Goal: Complete application form: Complete application form

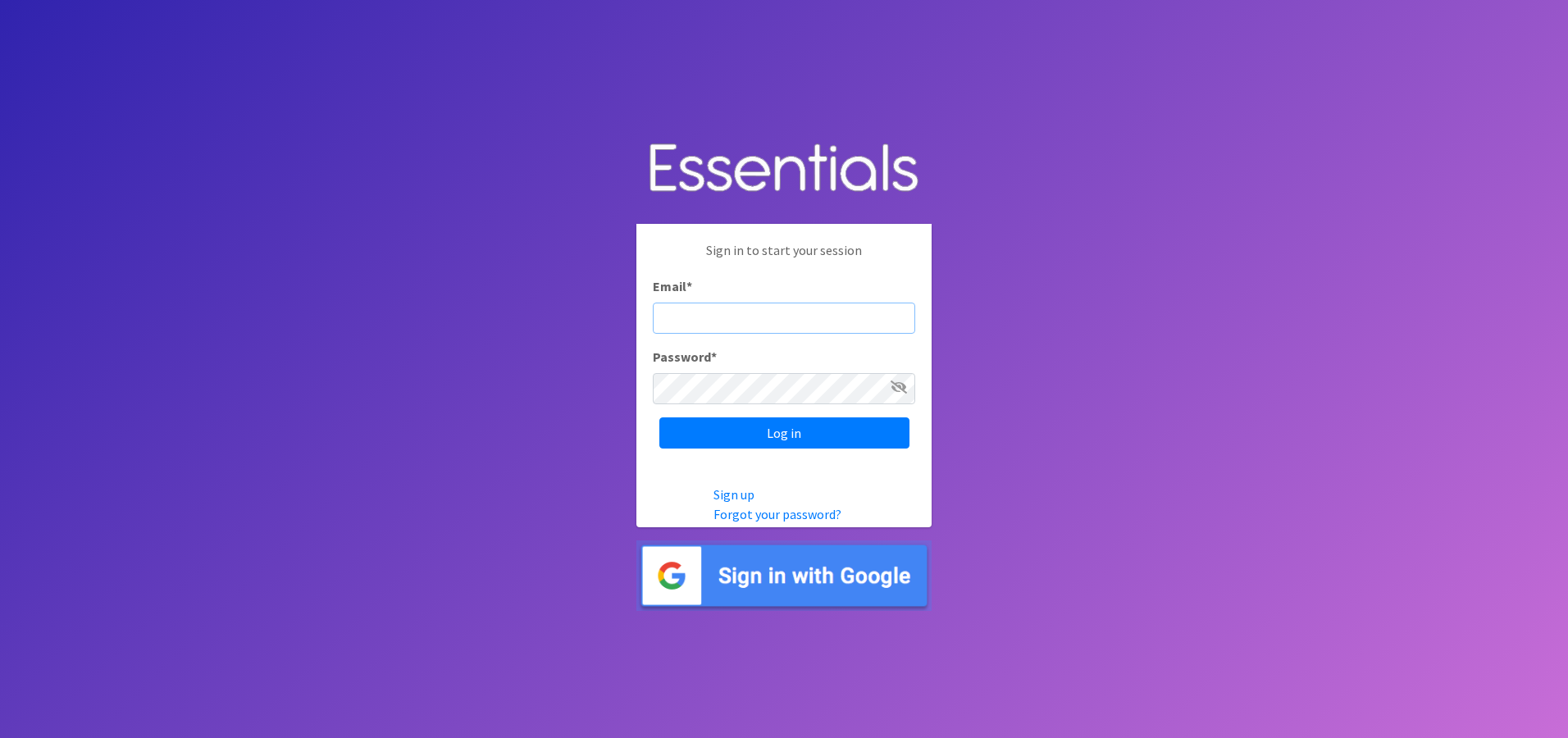
click at [690, 312] on input "Email *" at bounding box center [783, 318] width 262 height 31
type input "[EMAIL_ADDRESS][DOMAIN_NAME]"
click at [659, 418] on input "Log in" at bounding box center [784, 433] width 250 height 31
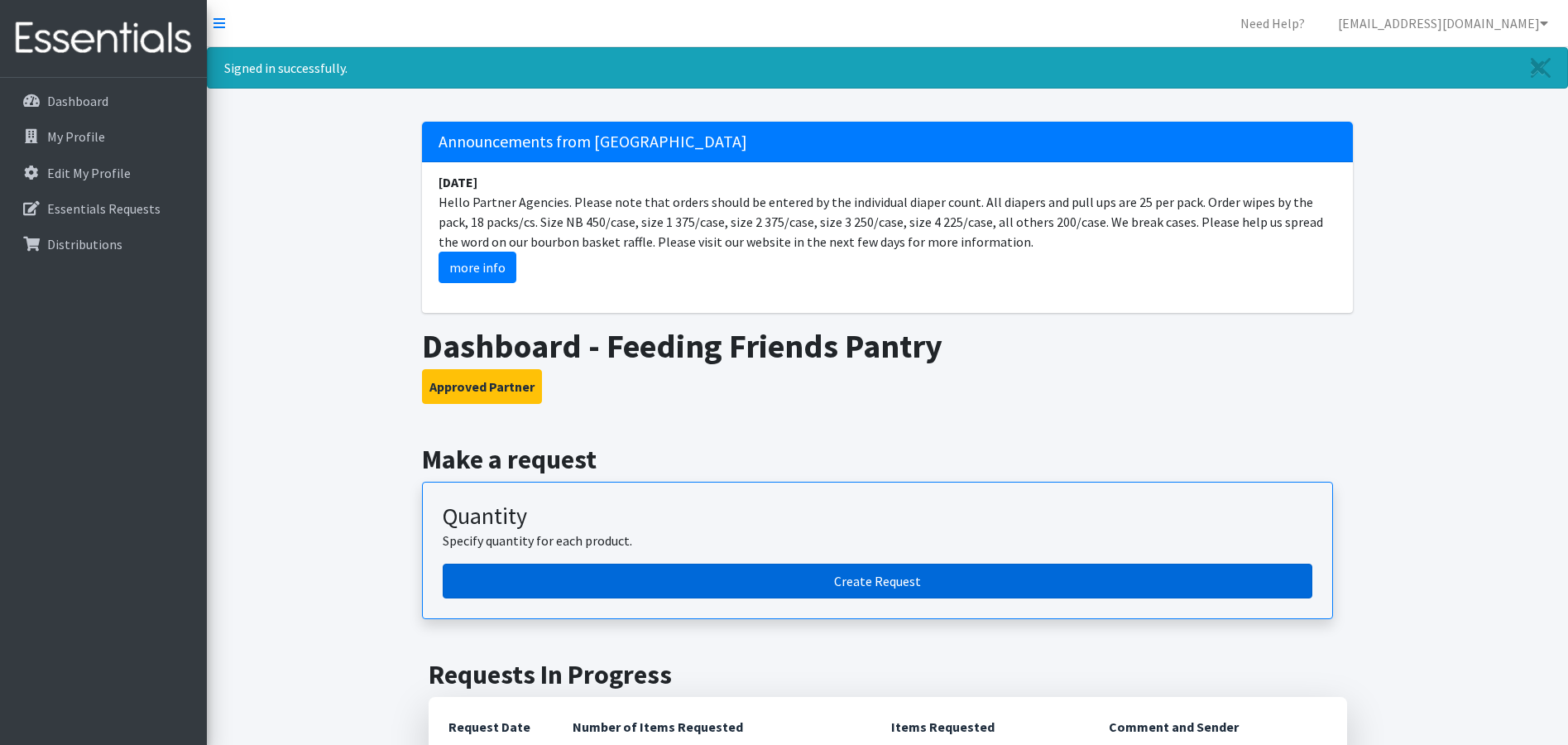
click at [585, 584] on link "Create Request" at bounding box center [877, 581] width 870 height 35
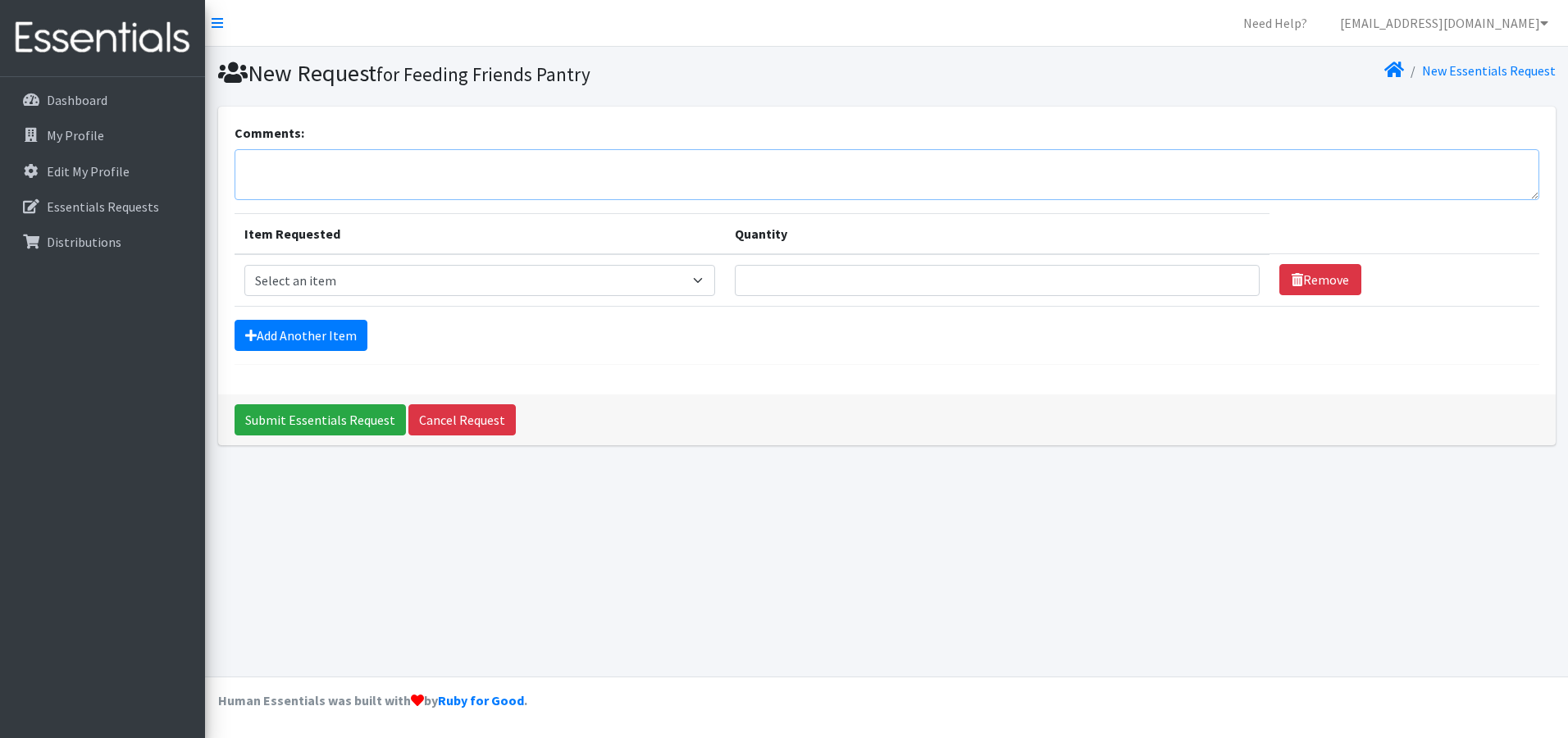
click at [297, 166] on textarea "Comments:" at bounding box center [887, 174] width 1305 height 51
type textarea "I will pick up order on Tuesday, 10/14 and deliver on Wednesday to Feeding Frie…"
click at [273, 286] on select "Select an item 1 month period supply kit Kids (Newborn) Kids (Size 1) Kids (Siz…" at bounding box center [480, 280] width 471 height 31
select select "15069"
click at [244, 265] on select "Select an item 1 month period supply kit Kids (Newborn) Kids (Size 1) Kids (Siz…" at bounding box center [480, 280] width 471 height 31
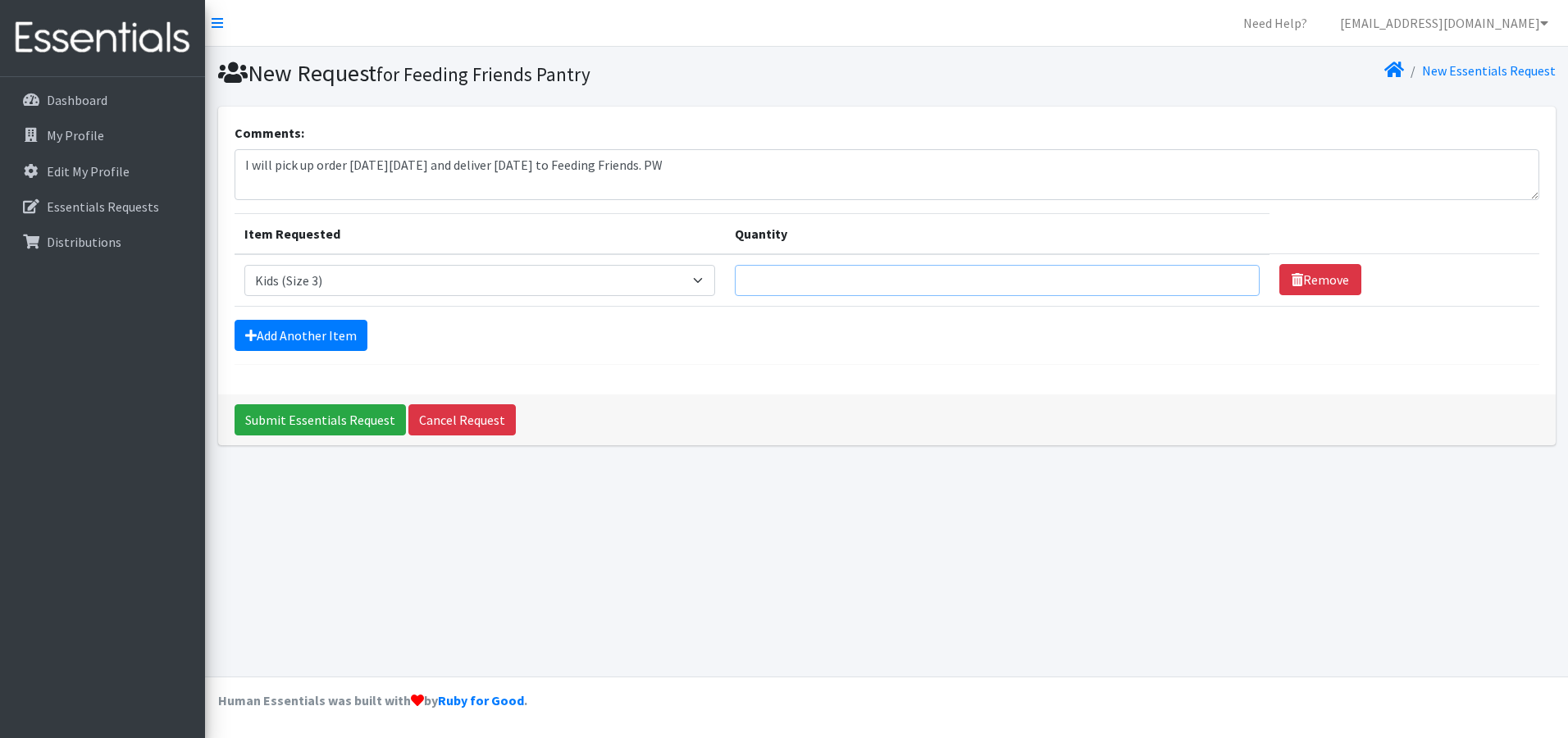
click at [794, 281] on input "Quantity" at bounding box center [997, 280] width 525 height 31
type input "250"
click at [710, 278] on select "Select an item 1 month period supply kit Kids (Newborn) Kids (Size 1) Kids (Siz…" at bounding box center [480, 280] width 471 height 31
select select "15038"
click at [244, 265] on select "Select an item 1 month period supply kit Kids (Newborn) Kids (Size 1) Kids (Siz…" at bounding box center [480, 280] width 471 height 31
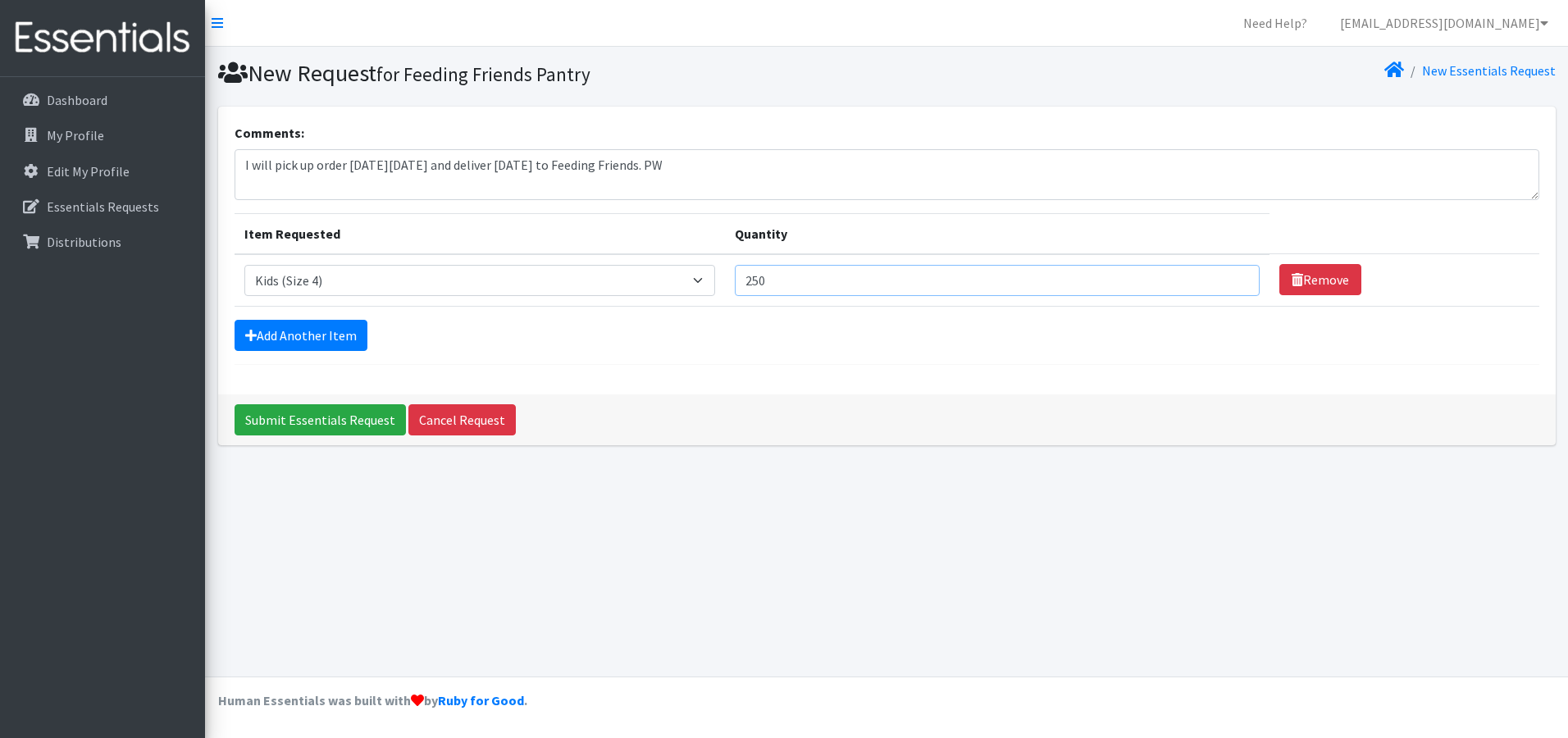
click at [809, 284] on input "250" at bounding box center [997, 280] width 525 height 31
type input "225"
click at [311, 336] on link "Add Another Item" at bounding box center [301, 335] width 133 height 31
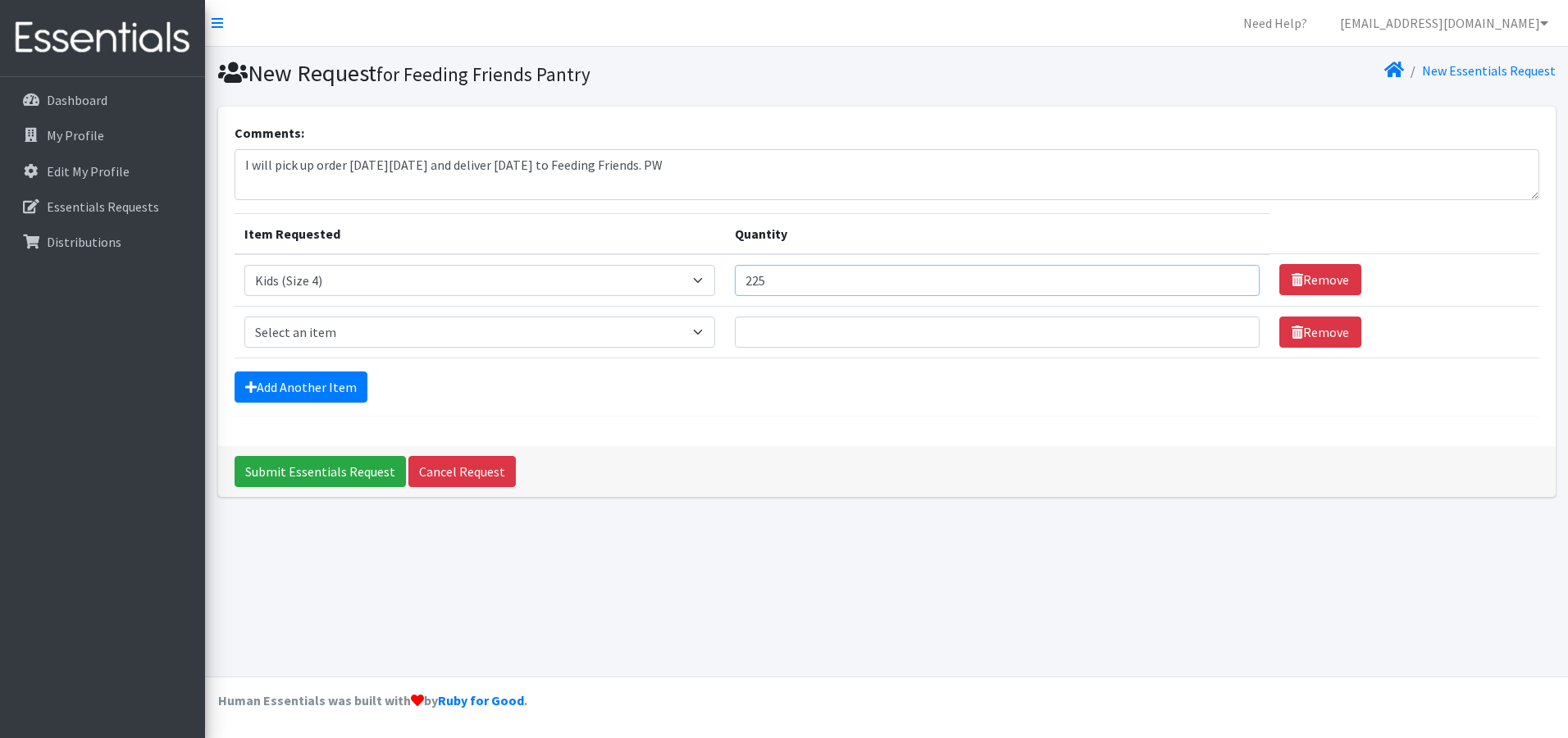
click at [795, 284] on input "225" at bounding box center [997, 280] width 525 height 31
click at [400, 334] on select "Select an item 1 month period supply kit Kids (Newborn) Kids (Size 1) Kids (Siz…" at bounding box center [480, 332] width 471 height 31
select select "15069"
click at [244, 316] on select "Select an item 1 month period supply kit Kids (Newborn) Kids (Size 1) Kids (Siz…" at bounding box center [480, 332] width 471 height 31
click at [798, 332] on input "Quantity" at bounding box center [997, 332] width 525 height 31
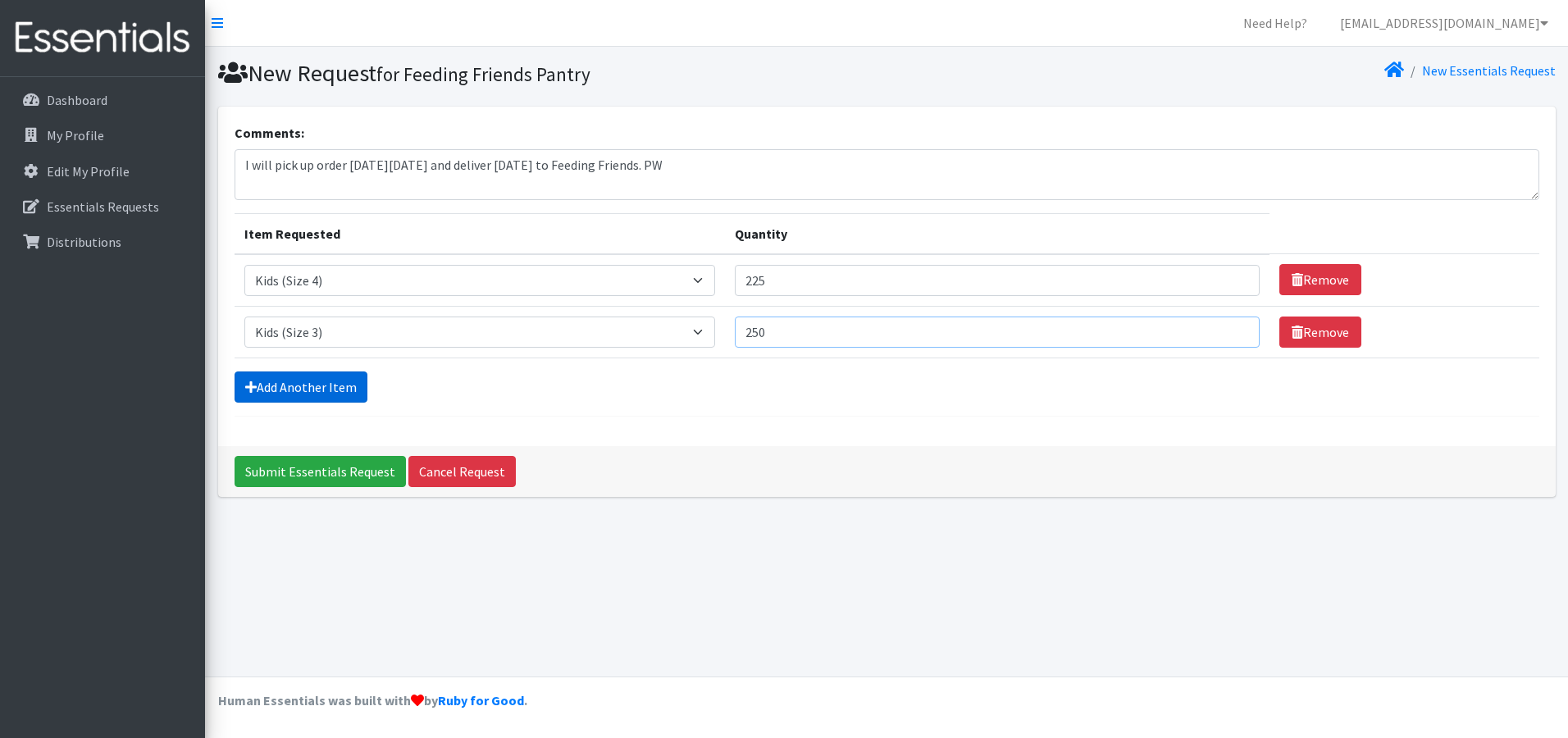
type input "250"
click at [328, 390] on link "Add Another Item" at bounding box center [301, 387] width 133 height 31
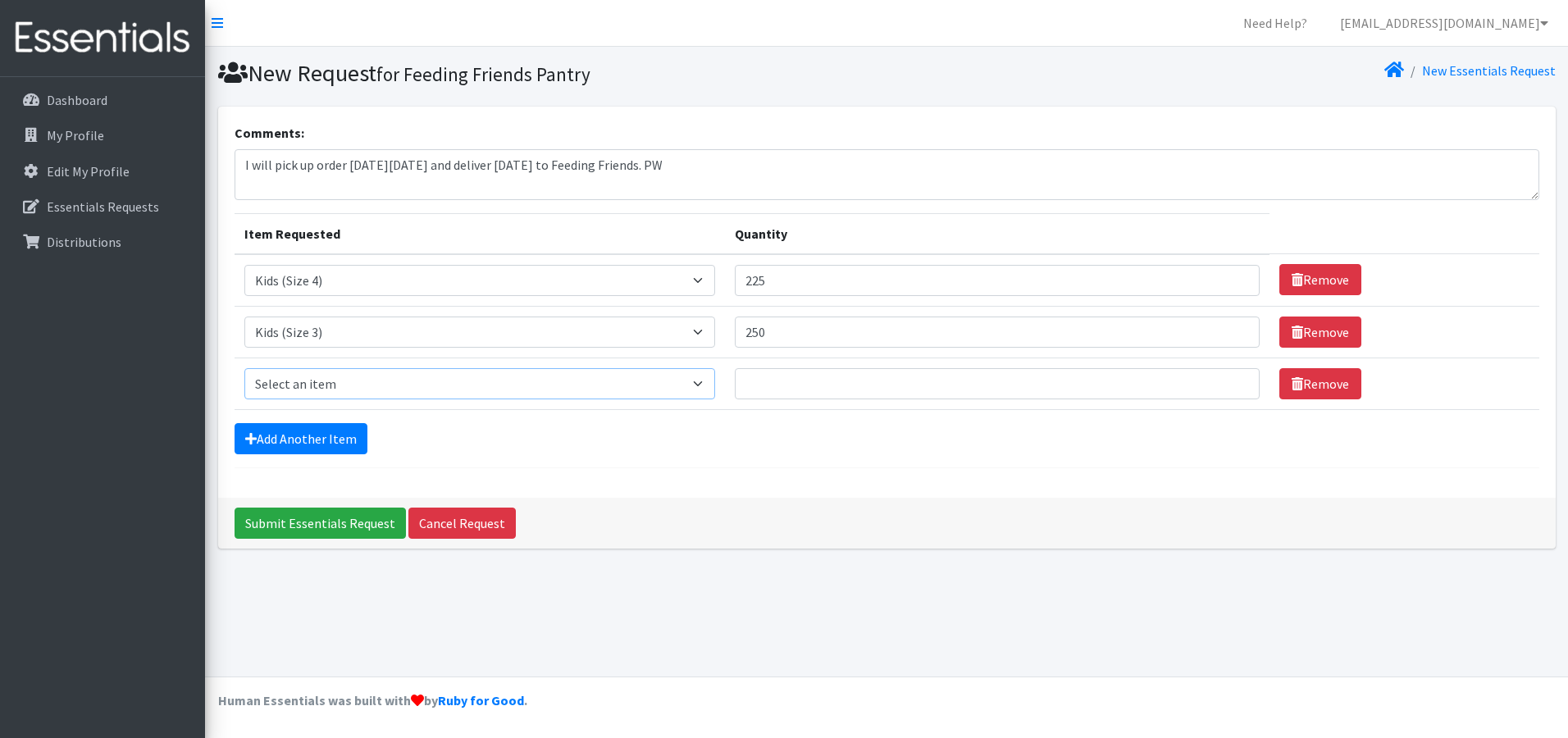
click at [339, 382] on select "Select an item 1 month period supply kit Kids (Newborn) Kids (Size 1) Kids (Siz…" at bounding box center [480, 383] width 471 height 31
select select "15044"
click at [244, 368] on select "Select an item 1 month period supply kit Kids (Newborn) Kids (Size 1) Kids (Siz…" at bounding box center [480, 383] width 471 height 31
click at [822, 384] on input "Quantity" at bounding box center [997, 383] width 525 height 31
type input "4"
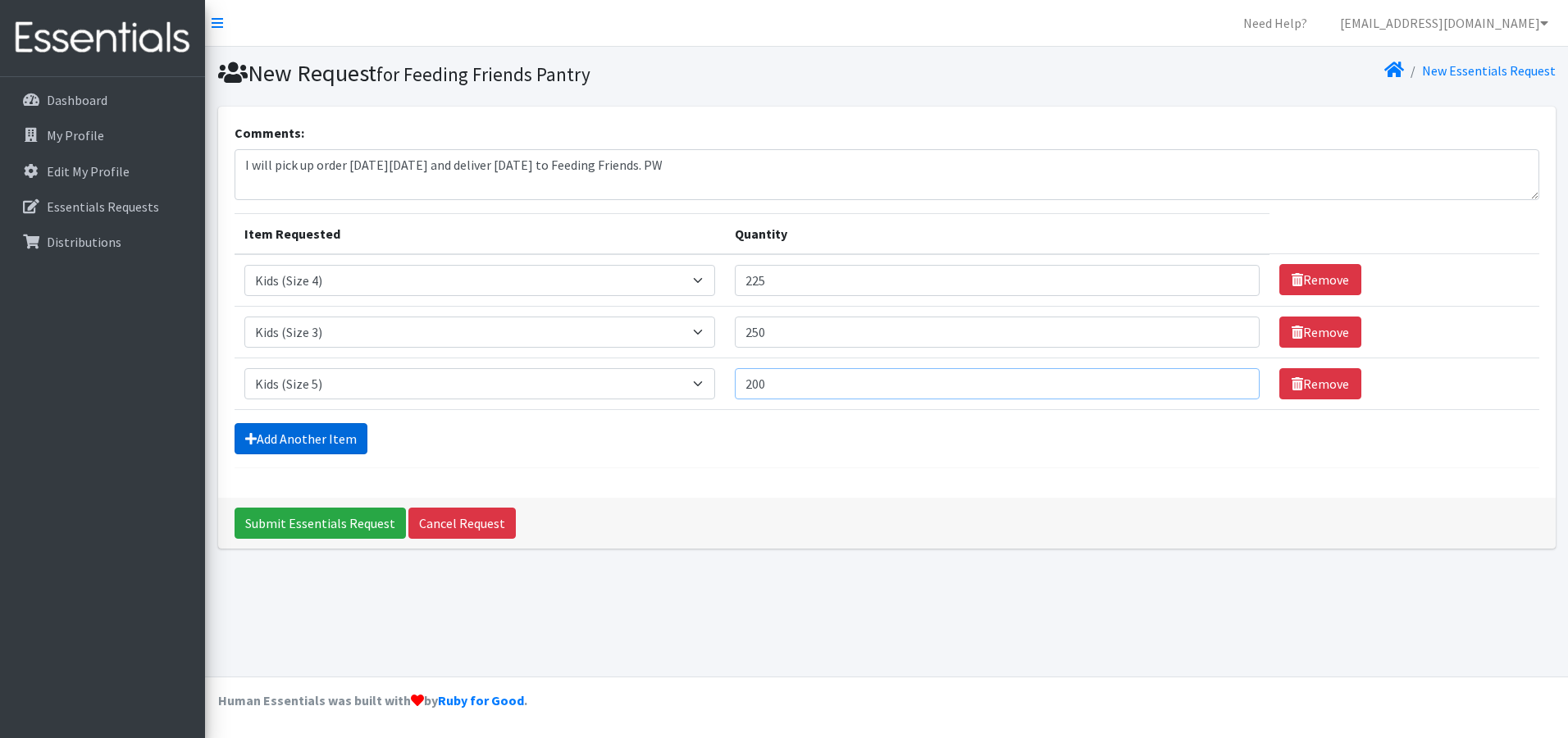
type input "200"
click at [294, 436] on link "Add Another Item" at bounding box center [301, 438] width 133 height 31
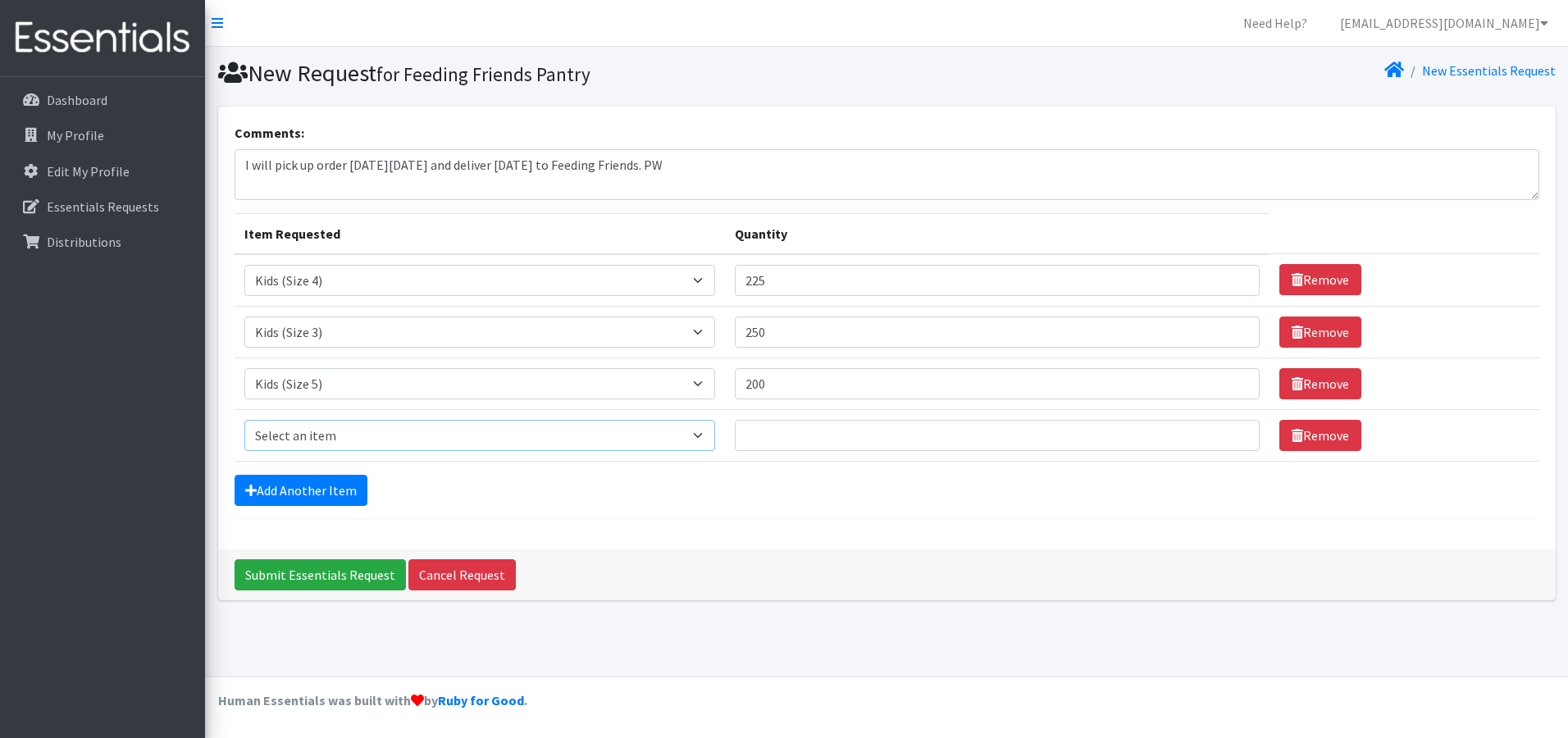
click at [705, 439] on select "Select an item 1 month period supply kit Kids (Newborn) Kids (Size 1) Kids (Siz…" at bounding box center [480, 435] width 471 height 31
select select "15071"
click at [244, 419] on select "Select an item 1 month period supply kit Kids (Newborn) Kids (Size 1) Kids (Siz…" at bounding box center [480, 435] width 471 height 31
click at [776, 437] on input "Quantity" at bounding box center [997, 435] width 525 height 31
type input "400"
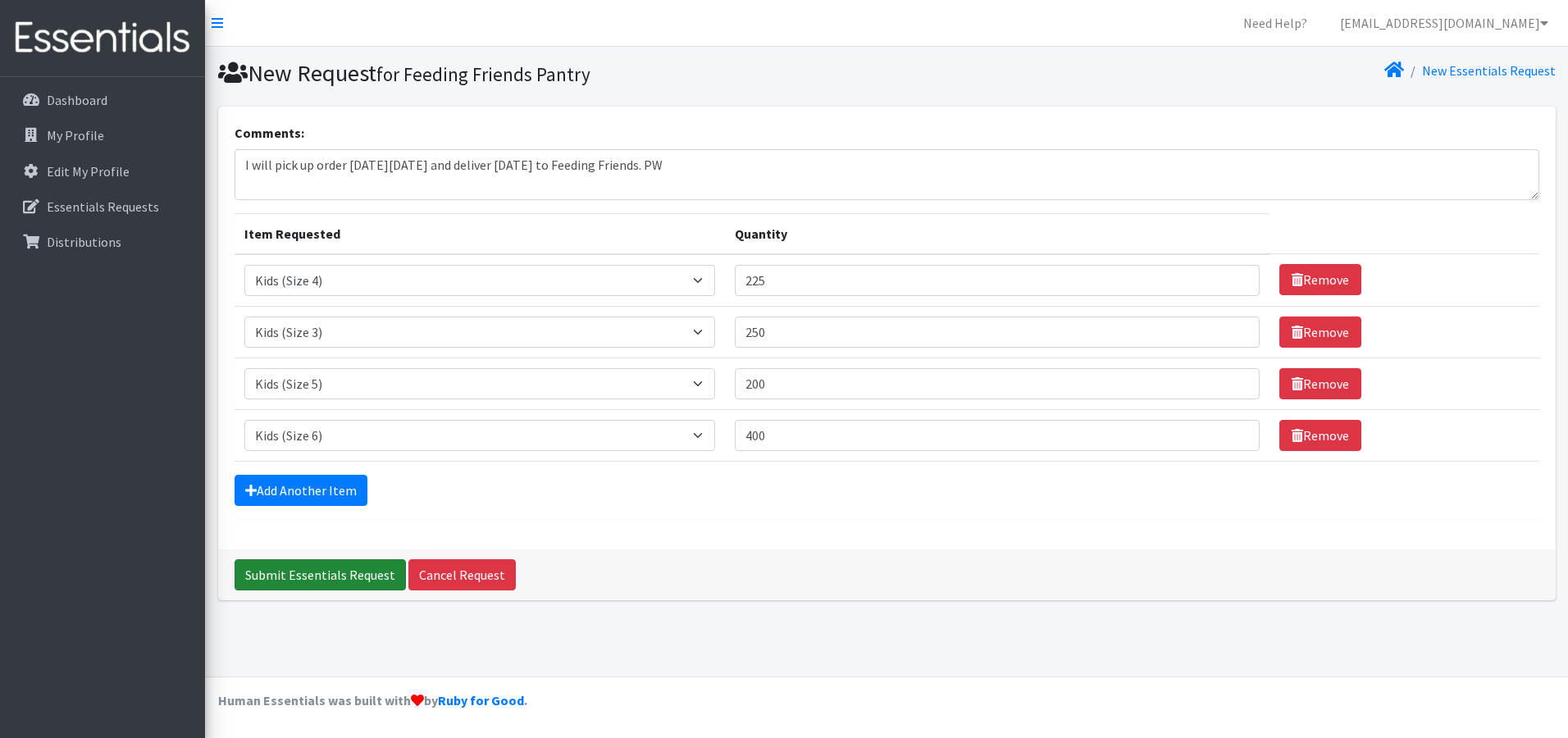
click at [330, 571] on input "Submit Essentials Request" at bounding box center [320, 575] width 171 height 31
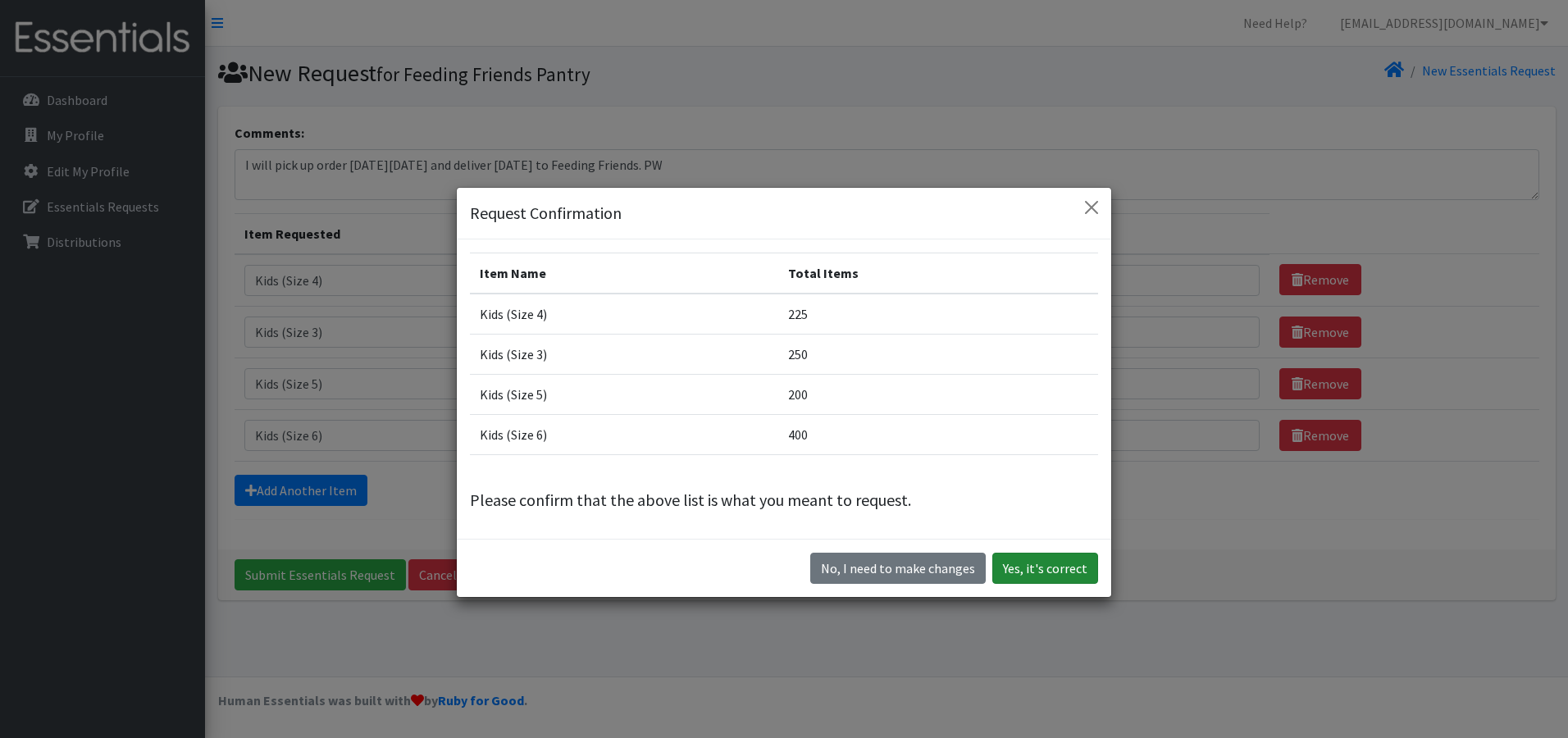
click at [1025, 564] on button "Yes, it's correct" at bounding box center [1044, 568] width 106 height 31
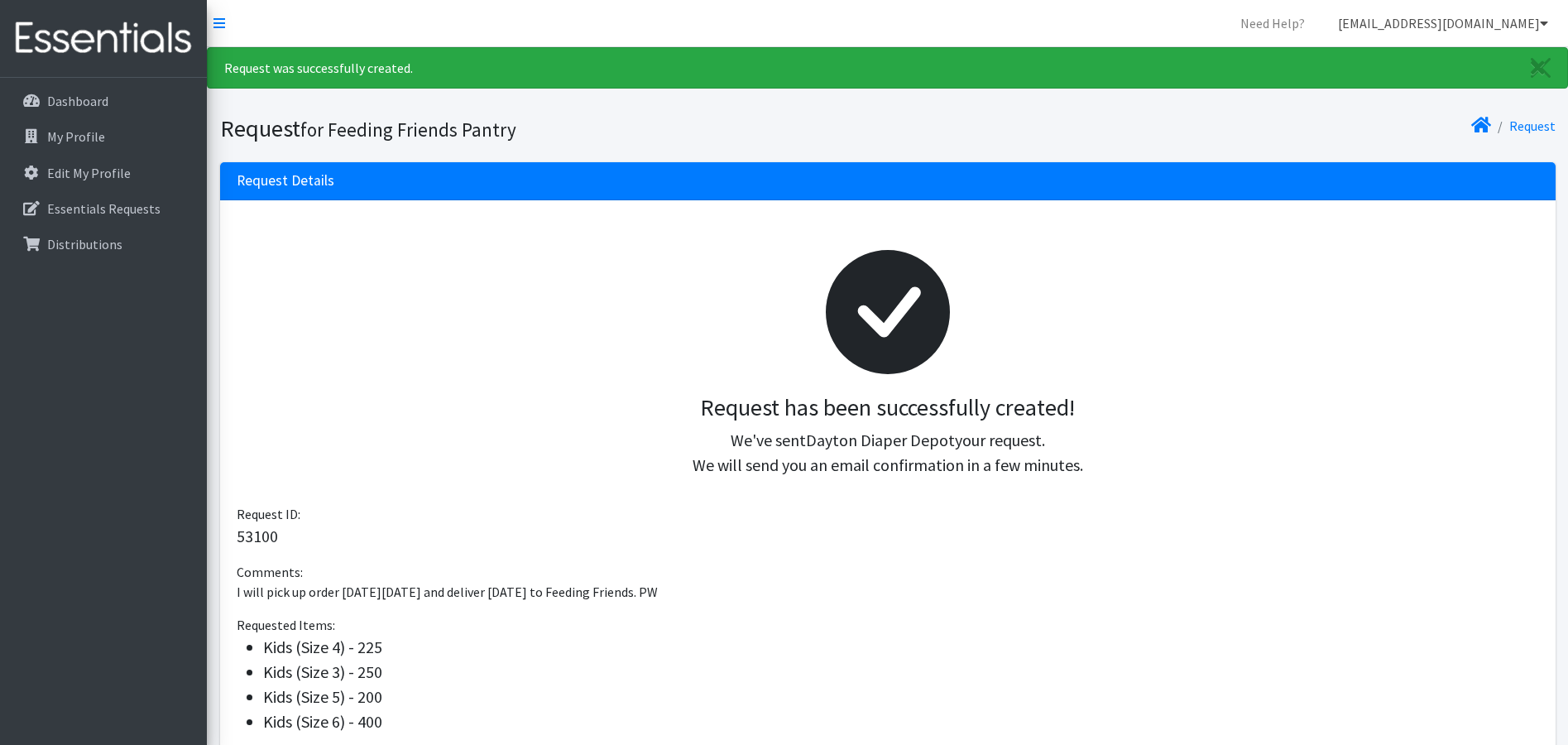
click at [1541, 24] on icon at bounding box center [1544, 23] width 9 height 13
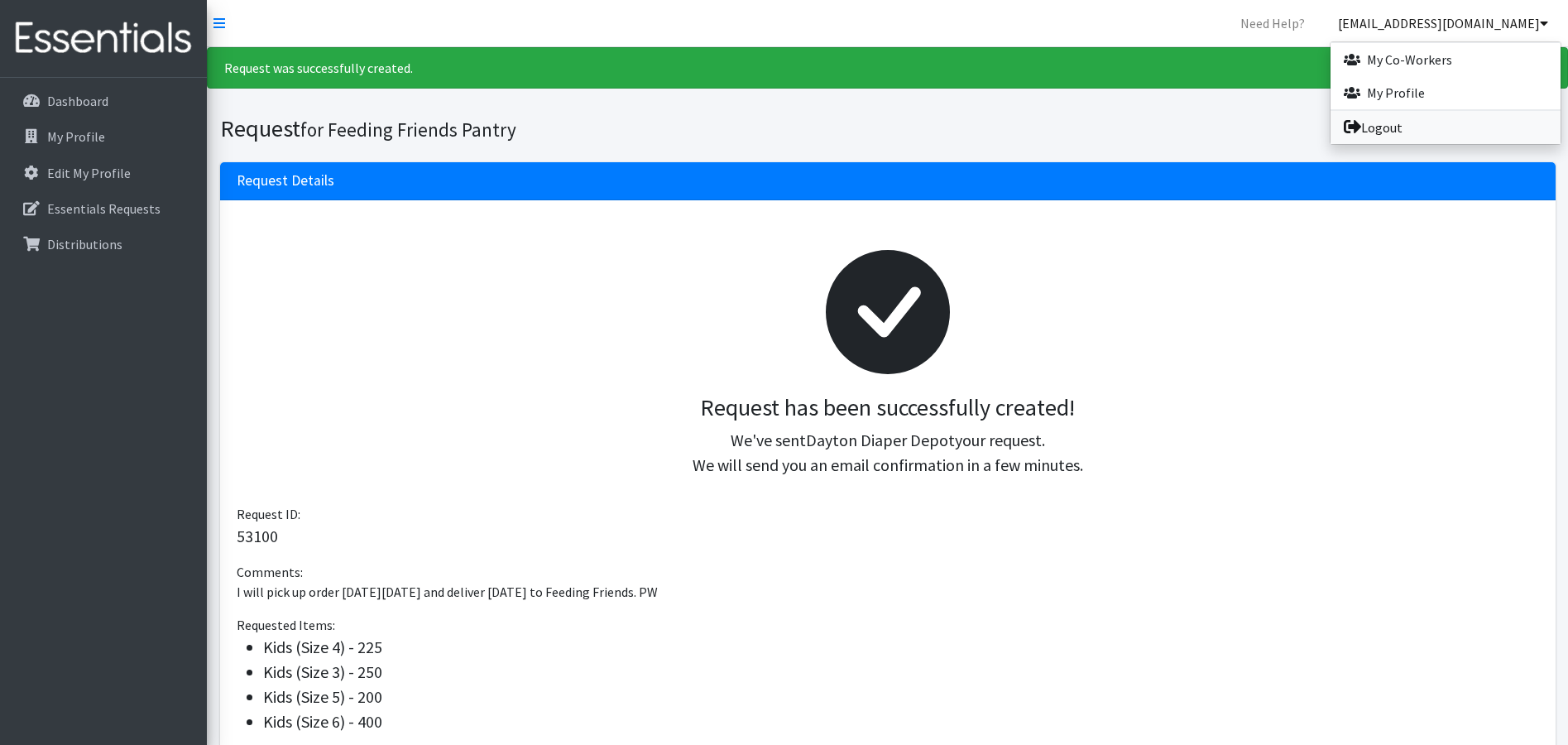
click at [1375, 127] on link "Logout" at bounding box center [1445, 127] width 230 height 33
